Goal: Navigation & Orientation: Find specific page/section

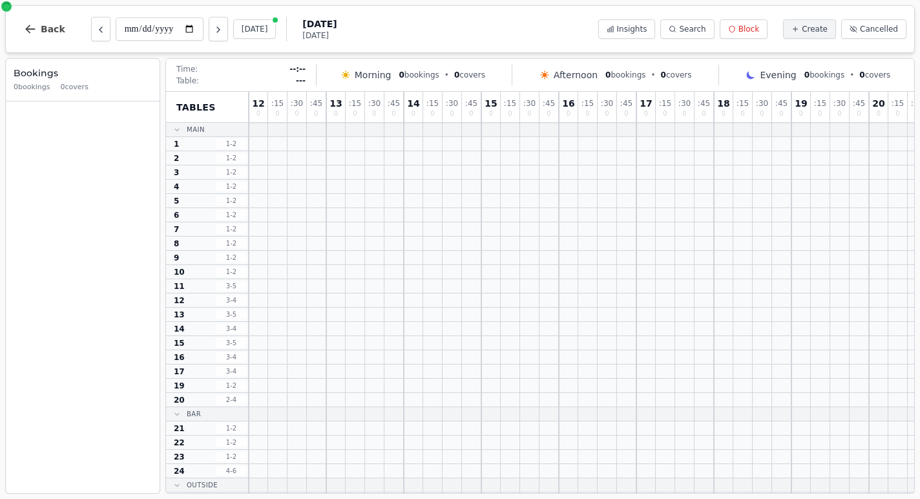
scroll to position [1, 226]
click at [391, 40] on div "**********" at bounding box center [460, 29] width 910 height 48
click at [217, 32] on icon "Next day" at bounding box center [218, 29] width 3 height 5
type input "**********"
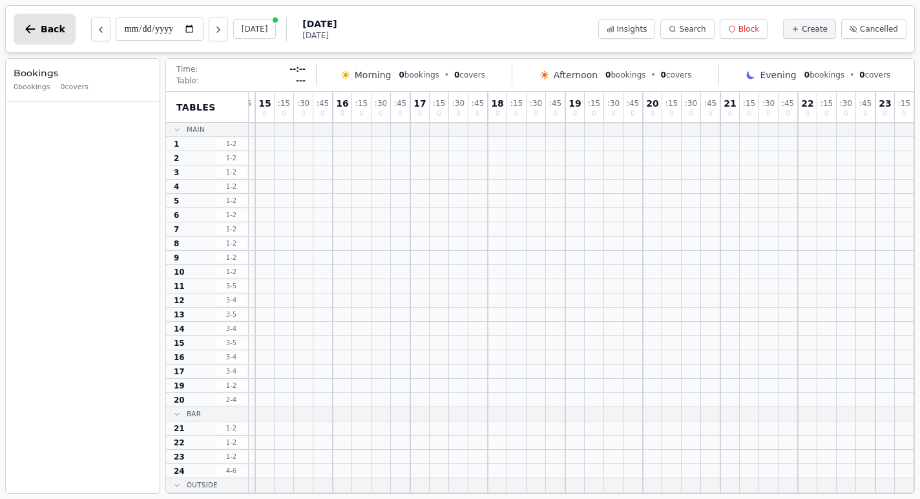
click at [50, 27] on span "Back" at bounding box center [53, 29] width 25 height 9
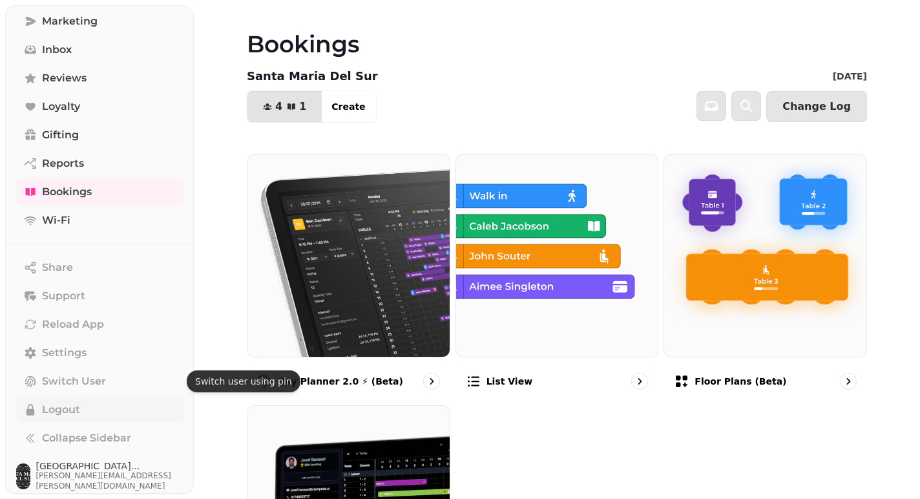
scroll to position [134, 0]
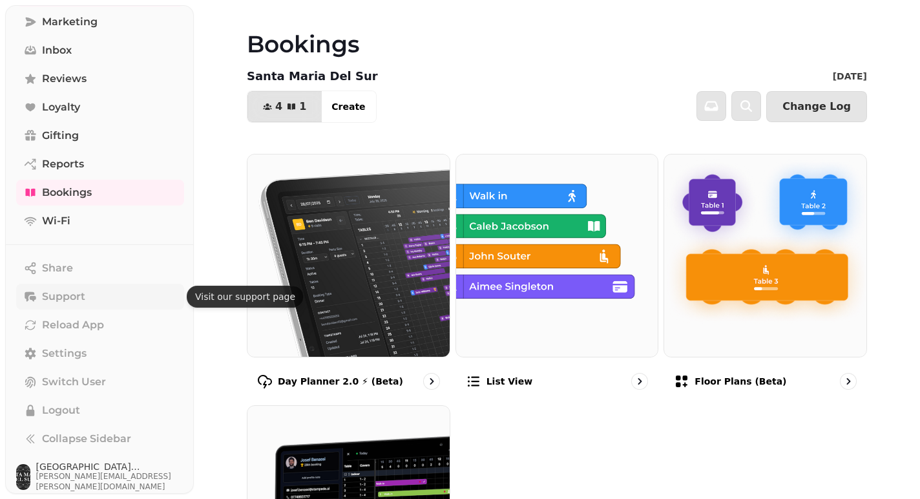
click at [56, 291] on span "Support" at bounding box center [63, 297] width 43 height 16
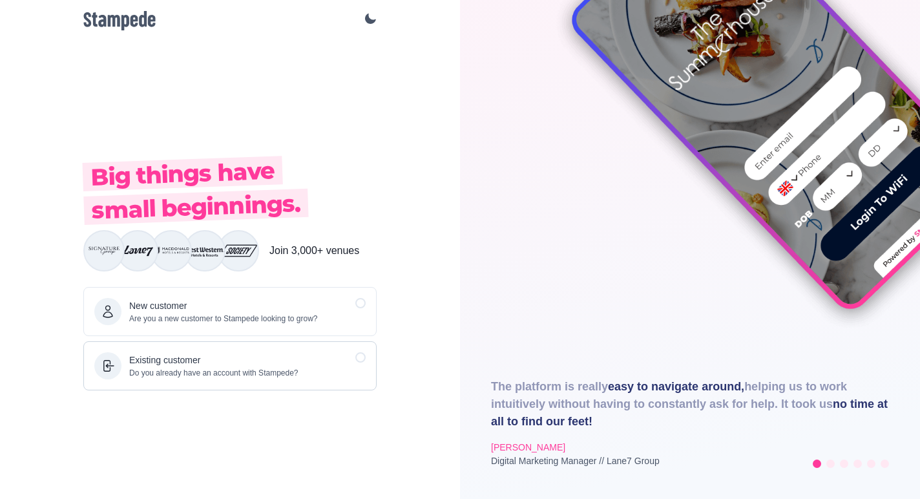
click at [222, 363] on p "Existing customer" at bounding box center [213, 360] width 169 height 14
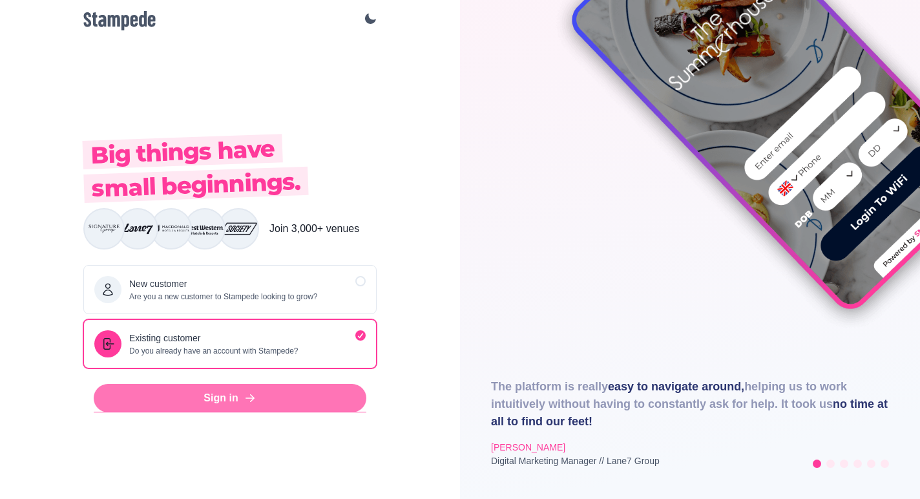
click at [228, 401] on link "Sign in" at bounding box center [230, 398] width 273 height 28
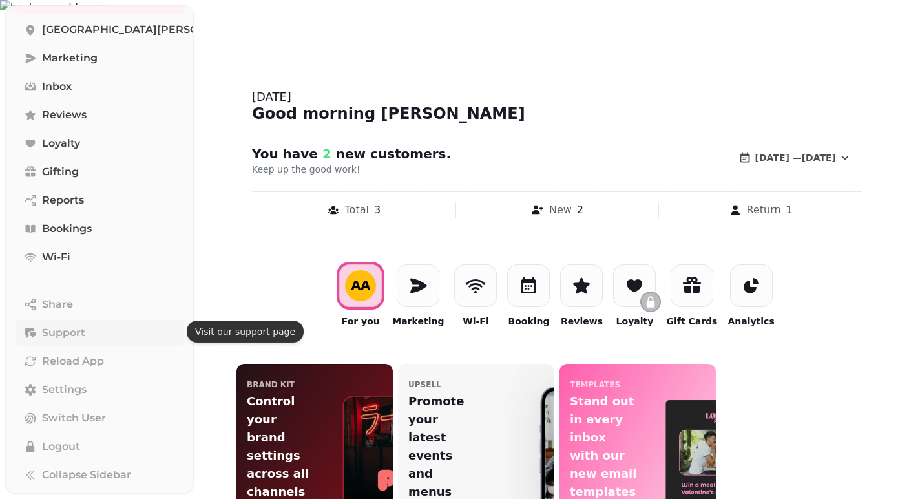
scroll to position [98, 0]
click at [66, 387] on span "Settings" at bounding box center [64, 390] width 45 height 16
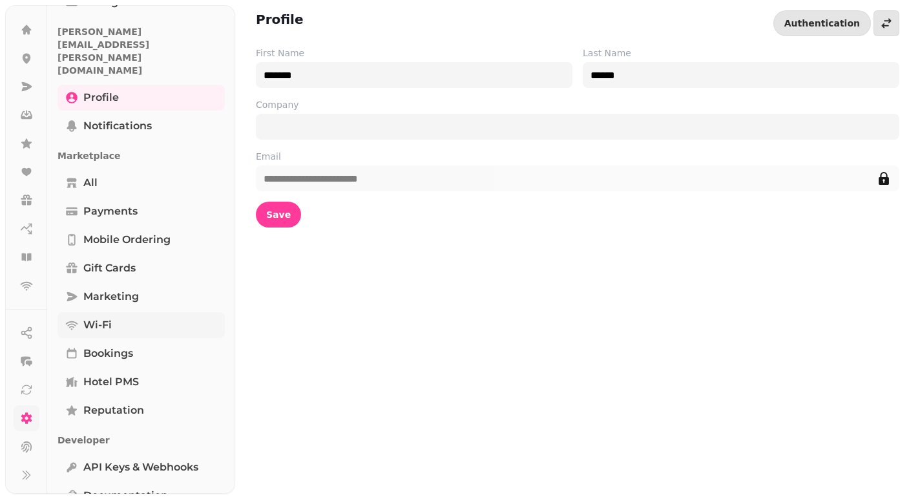
scroll to position [276, 0]
click at [120, 489] on span "Documentation" at bounding box center [125, 497] width 85 height 16
